Goal: Information Seeking & Learning: Compare options

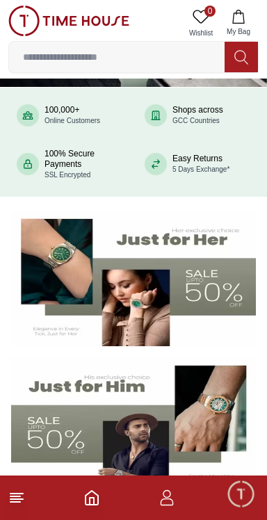
scroll to position [90, 0]
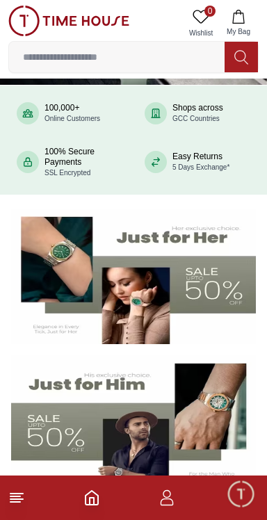
click at [211, 324] on img at bounding box center [133, 277] width 245 height 136
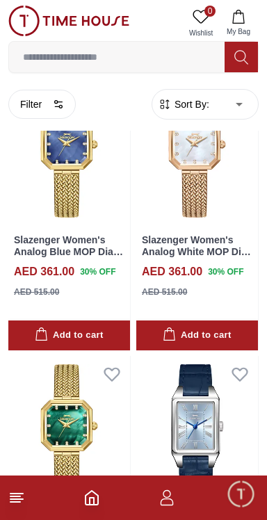
click at [201, 108] on span "Sort By:" at bounding box center [191, 104] width 38 height 14
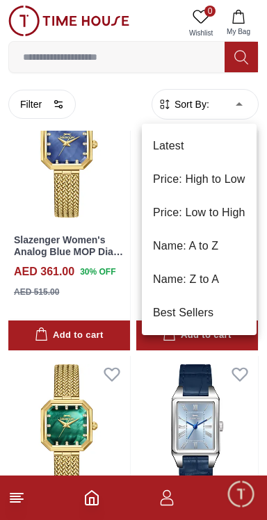
click at [214, 209] on li "Price: Low to High" at bounding box center [199, 212] width 115 height 33
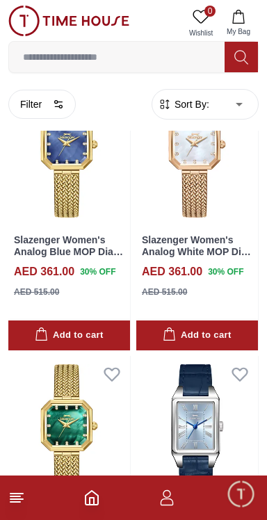
type input "*"
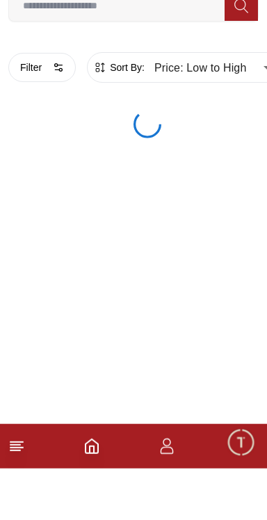
scroll to position [39, 0]
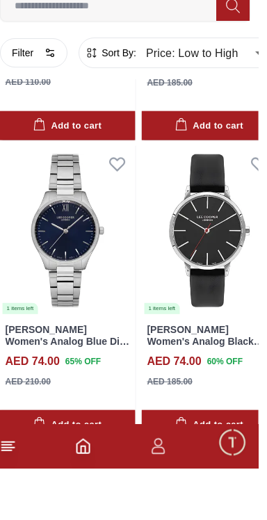
scroll to position [2363, 0]
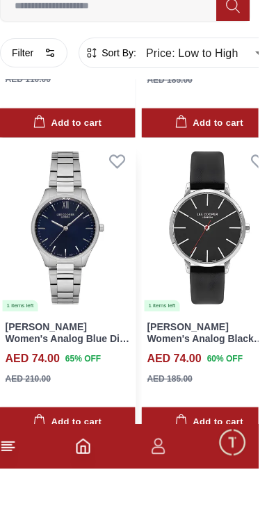
click at [62, 301] on img at bounding box center [76, 280] width 136 height 170
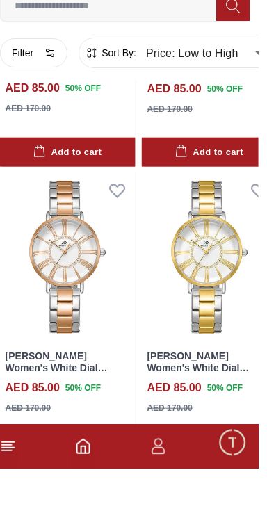
scroll to position [2339, 0]
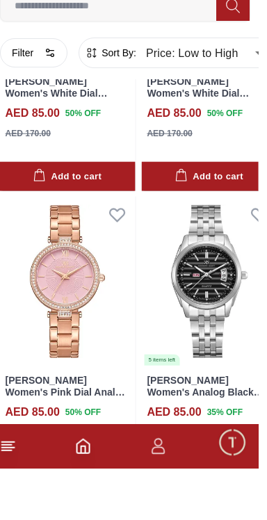
scroll to position [2608, 0]
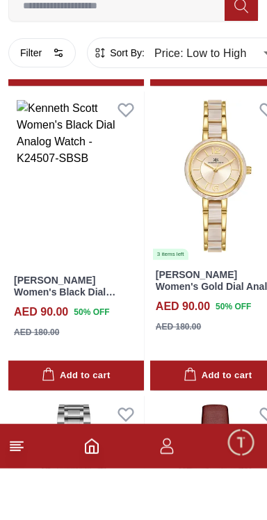
scroll to position [5126, 0]
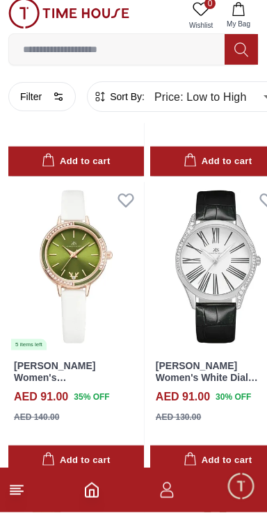
scroll to position [5665, 0]
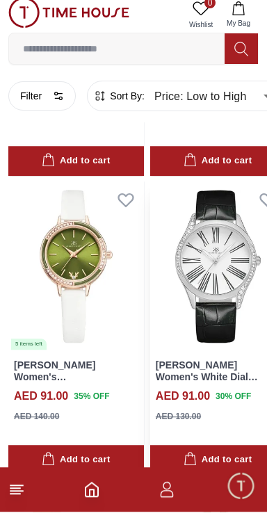
click at [196, 272] on img at bounding box center [218, 275] width 136 height 170
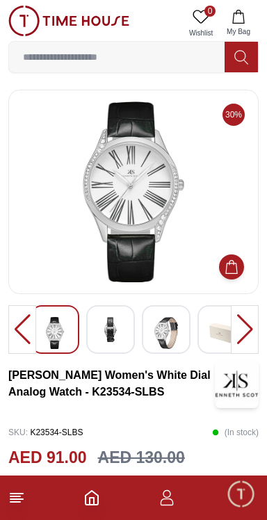
click at [106, 323] on img at bounding box center [110, 329] width 25 height 25
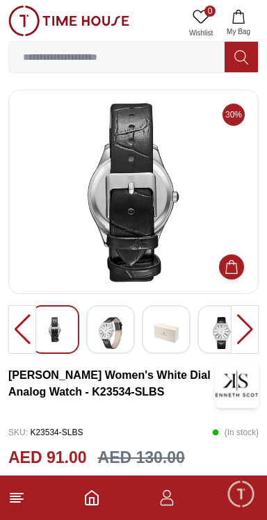
click at [168, 330] on img at bounding box center [166, 333] width 25 height 32
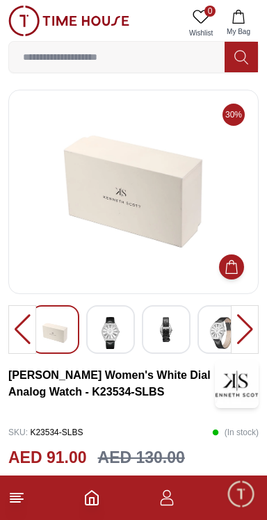
click at [54, 314] on div at bounding box center [55, 329] width 49 height 49
click at [211, 348] on img at bounding box center [221, 333] width 25 height 32
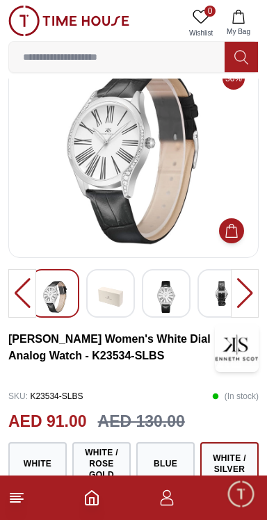
scroll to position [35, 0]
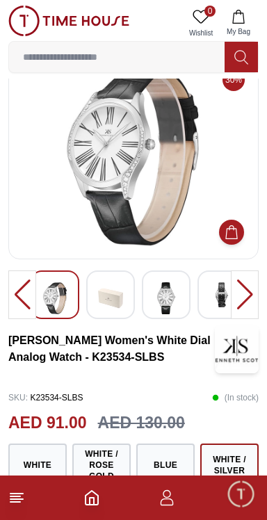
scroll to position [2182, 0]
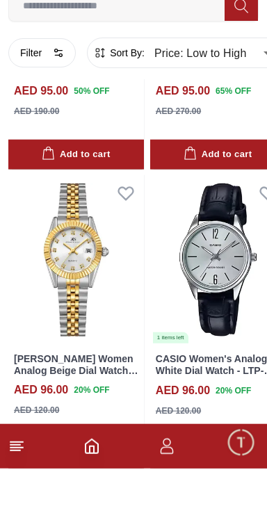
scroll to position [2033, 0]
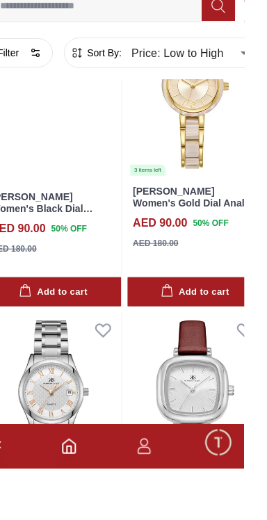
scroll to position [8190, 0]
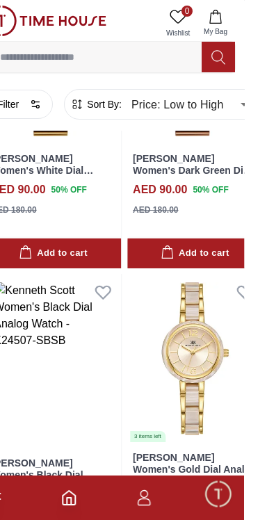
scroll to position [7967, 0]
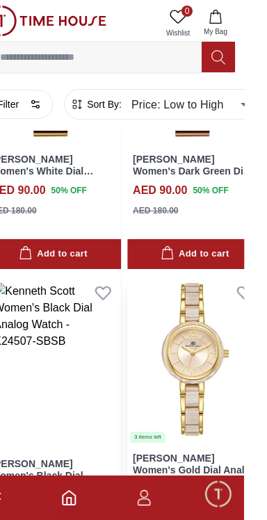
click at [204, 385] on img at bounding box center [218, 360] width 136 height 170
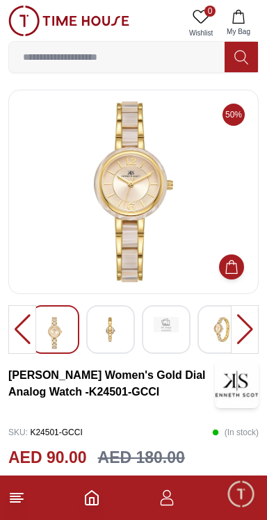
click at [113, 328] on img at bounding box center [110, 329] width 25 height 25
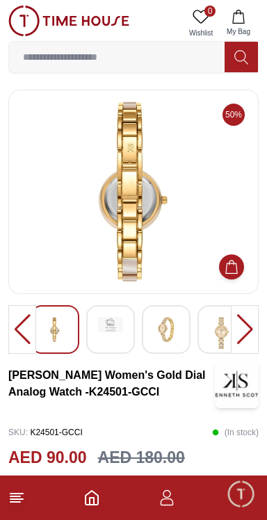
click at [219, 338] on img at bounding box center [221, 333] width 25 height 32
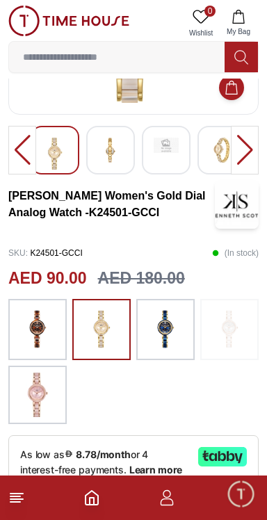
scroll to position [179, 0]
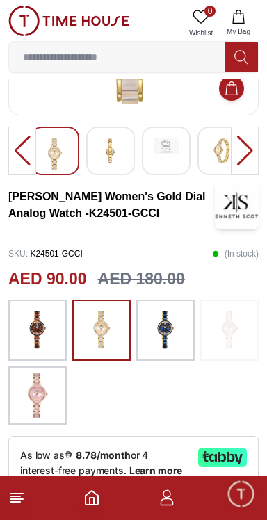
click at [34, 335] on img at bounding box center [37, 330] width 35 height 47
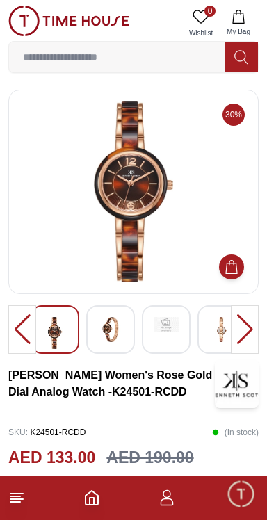
click at [104, 338] on img at bounding box center [110, 329] width 25 height 25
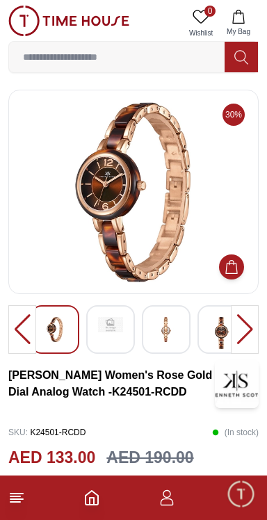
click at [57, 326] on img at bounding box center [54, 329] width 25 height 25
click at [58, 335] on img at bounding box center [54, 329] width 25 height 25
click at [164, 330] on img at bounding box center [166, 329] width 25 height 25
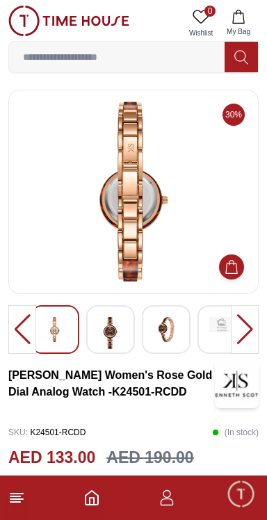
click at [200, 336] on div at bounding box center [222, 329] width 49 height 49
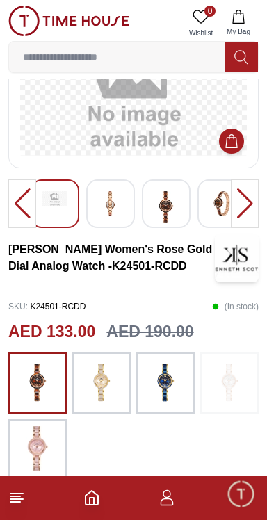
scroll to position [106, 0]
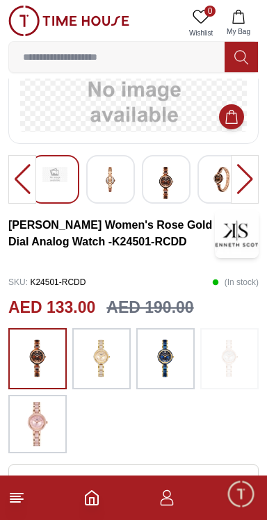
click at [98, 368] on img at bounding box center [101, 358] width 35 height 47
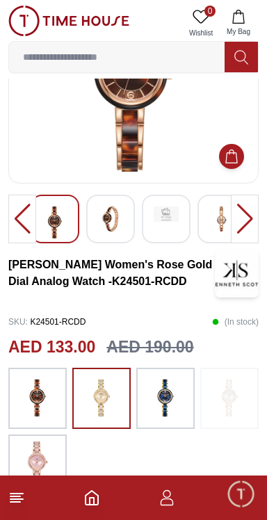
scroll to position [107, 0]
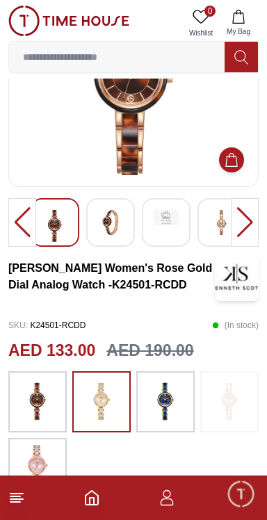
click at [99, 394] on img at bounding box center [101, 401] width 35 height 47
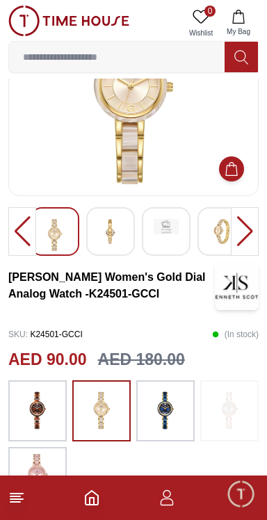
scroll to position [102, 0]
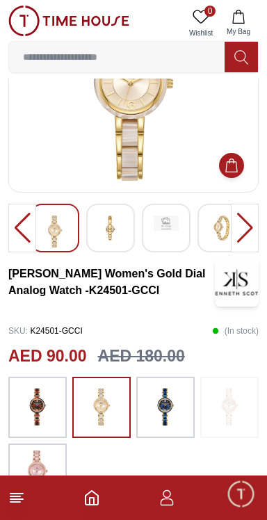
click at [156, 401] on img at bounding box center [165, 407] width 35 height 47
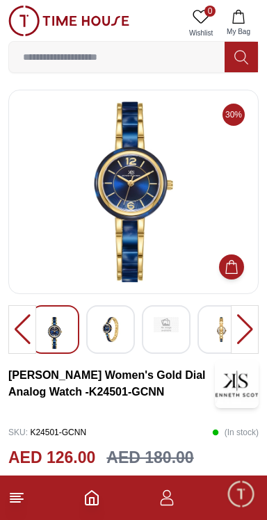
click at [108, 333] on img at bounding box center [110, 329] width 25 height 25
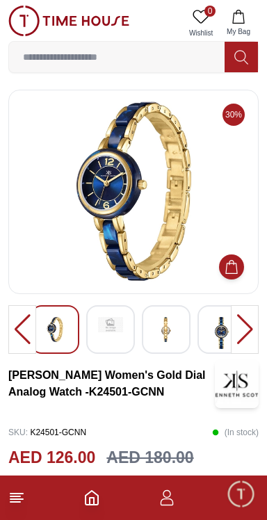
click at [160, 336] on img at bounding box center [166, 329] width 25 height 25
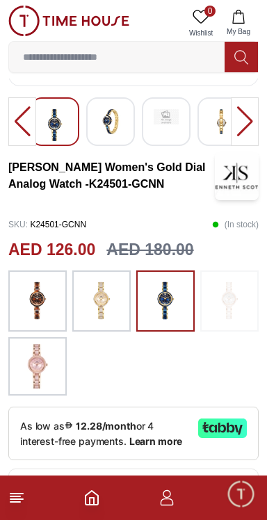
scroll to position [199, 0]
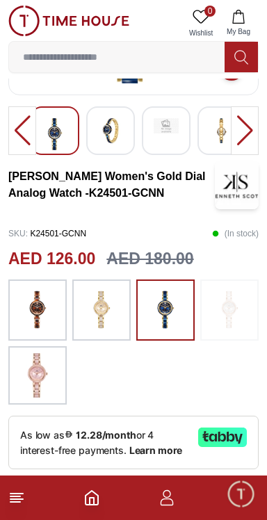
click at [26, 314] on img at bounding box center [37, 310] width 35 height 47
